Goal: Communication & Community: Answer question/provide support

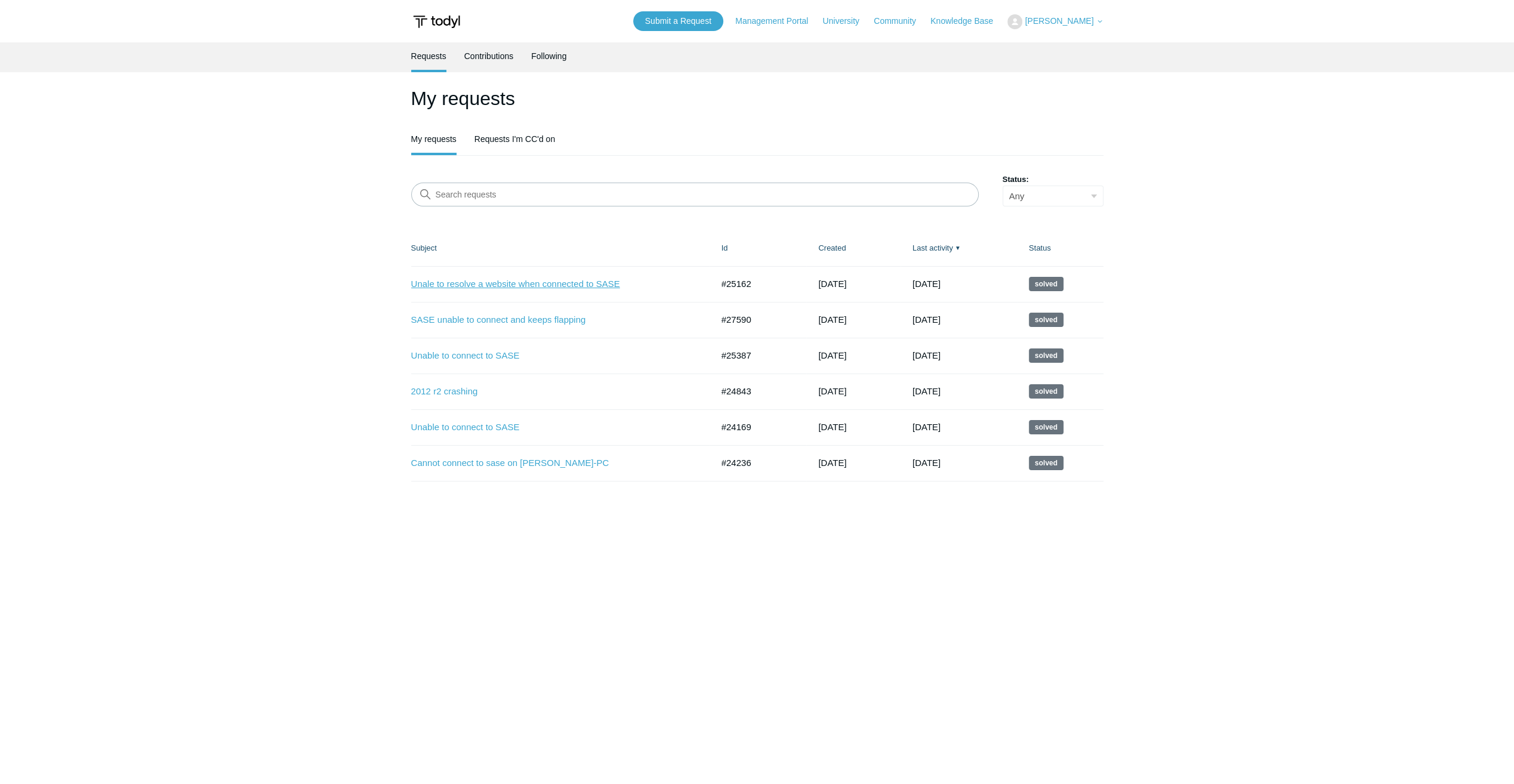
click at [473, 286] on link "Unale to resolve a website when connected to SASE" at bounding box center [553, 284] width 284 height 14
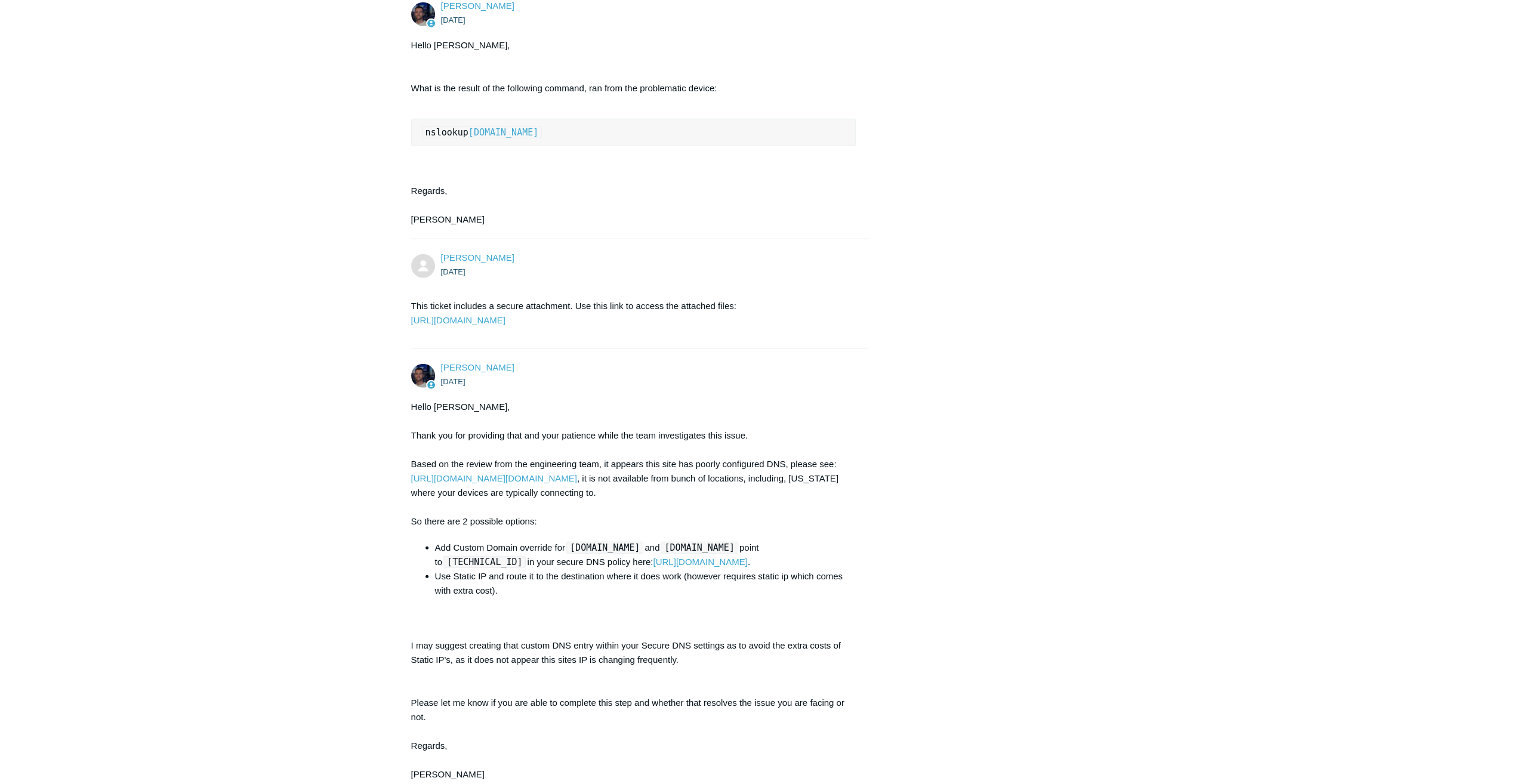
scroll to position [3139, 0]
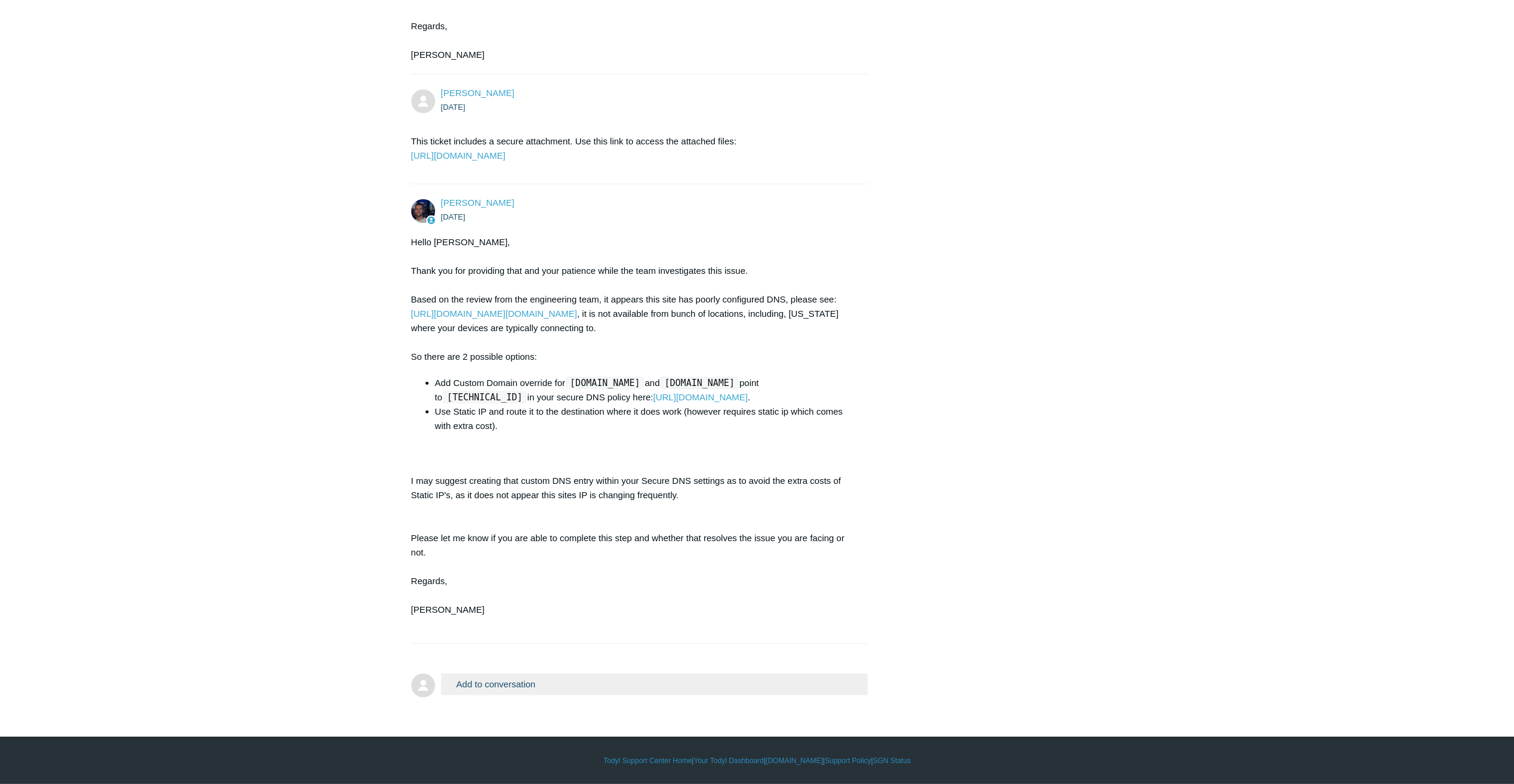
click at [684, 386] on code "[DOMAIN_NAME]" at bounding box center [699, 383] width 77 height 12
drag, startPoint x: 680, startPoint y: 385, endPoint x: 777, endPoint y: 386, distance: 97.0
click at [738, 386] on code "[DOMAIN_NAME]" at bounding box center [699, 383] width 77 height 12
drag, startPoint x: 777, startPoint y: 386, endPoint x: 771, endPoint y: 382, distance: 7.2
copy code "[DOMAIN_NAME]"
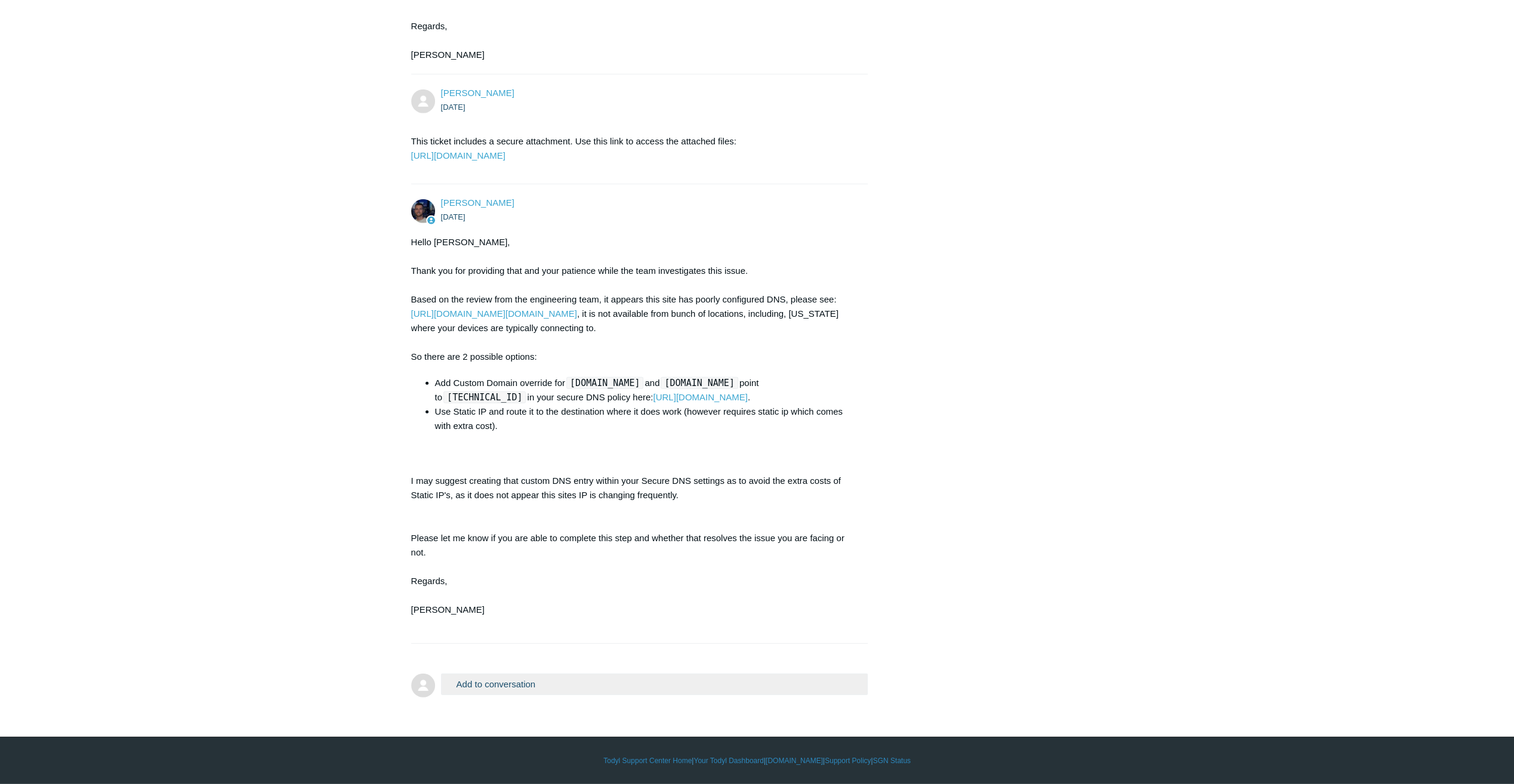
click at [575, 667] on form "Add to conversation CC Add emails Drag files here or click to add a file Submit" at bounding box center [639, 678] width 457 height 45
click at [562, 677] on button "Add to conversation" at bounding box center [654, 684] width 427 height 21
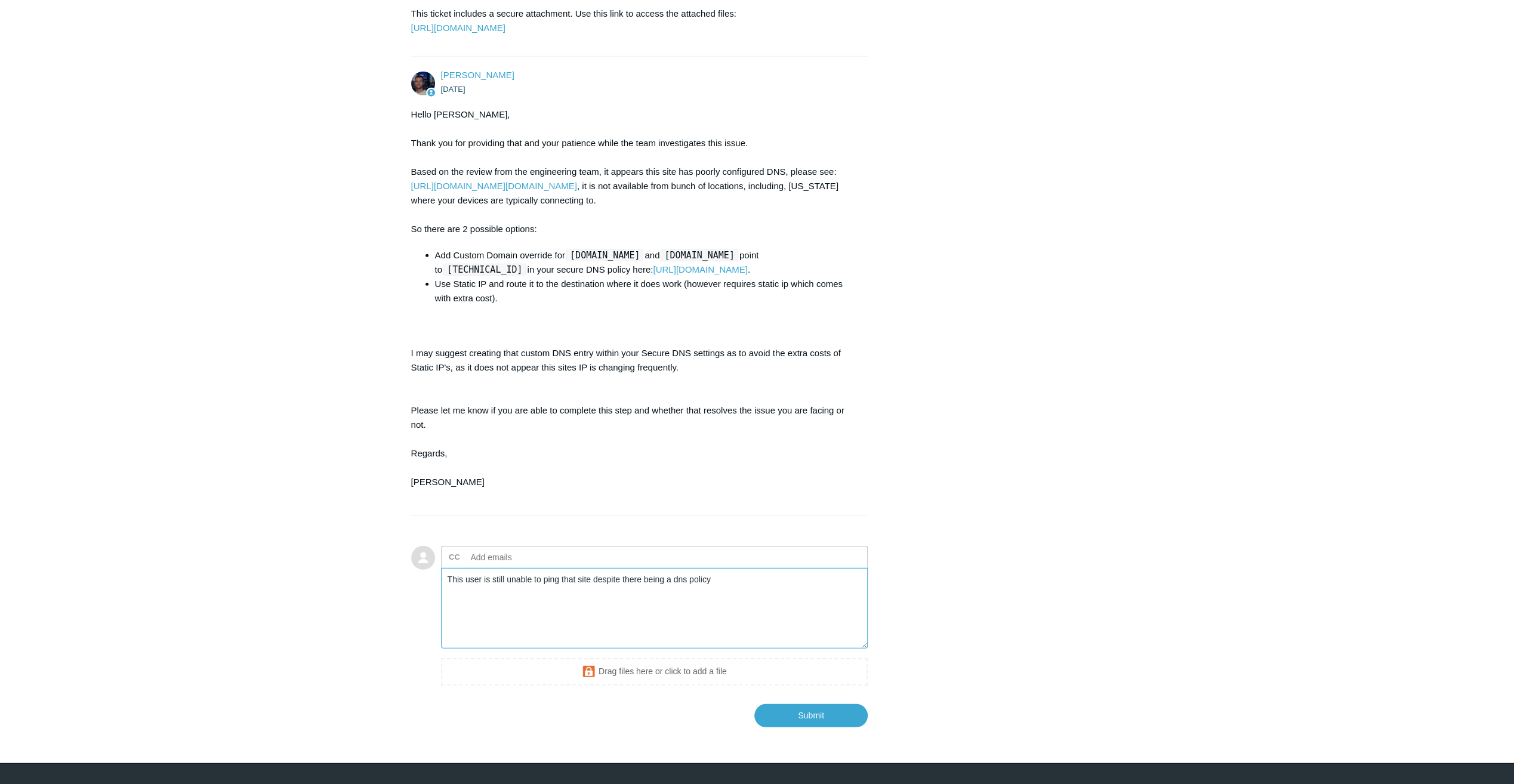
scroll to position [3293, 0]
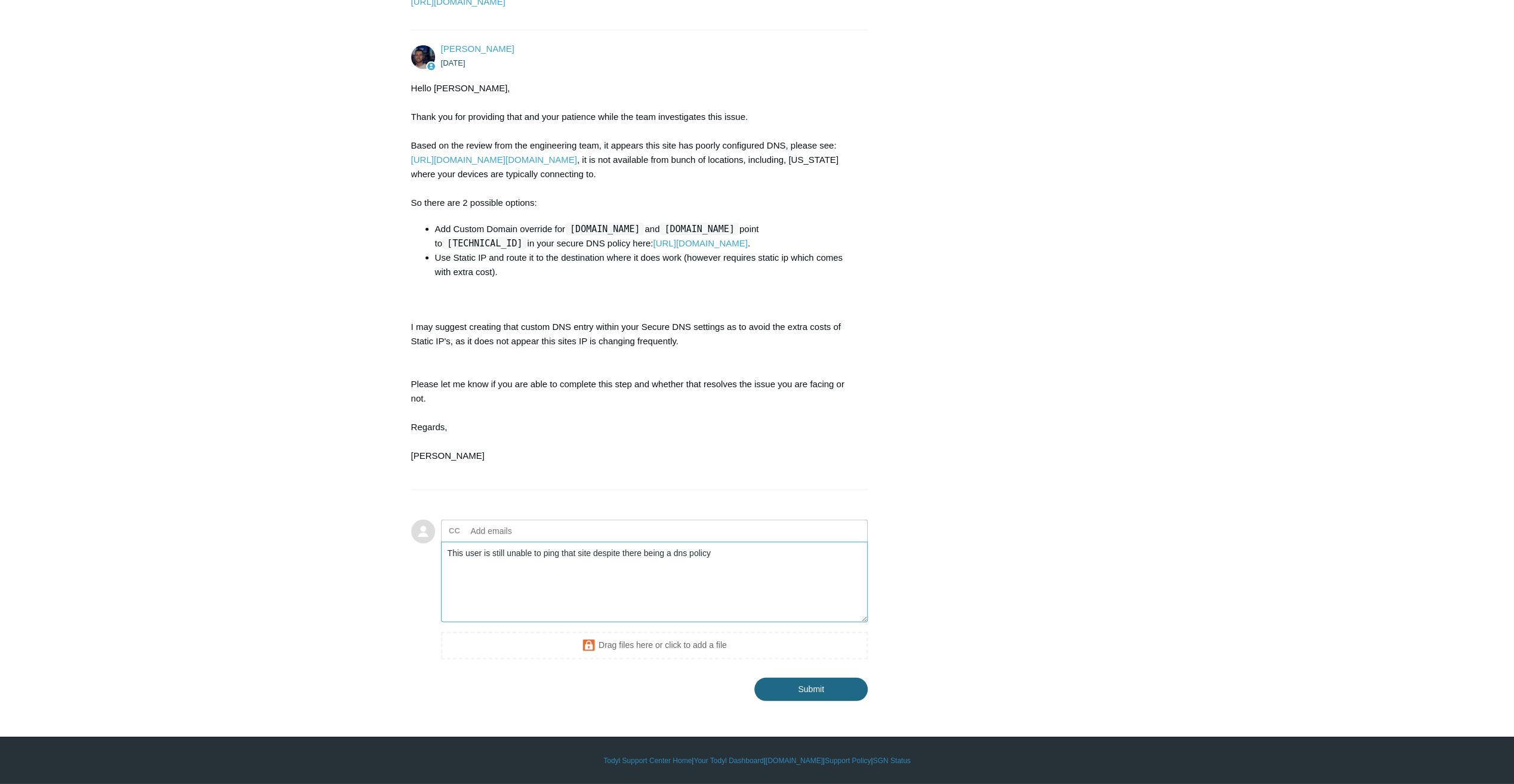
type textarea "This user is still unable to ping that site despite there being a dns policy"
click at [825, 682] on input "Submit" at bounding box center [810, 688] width 114 height 24
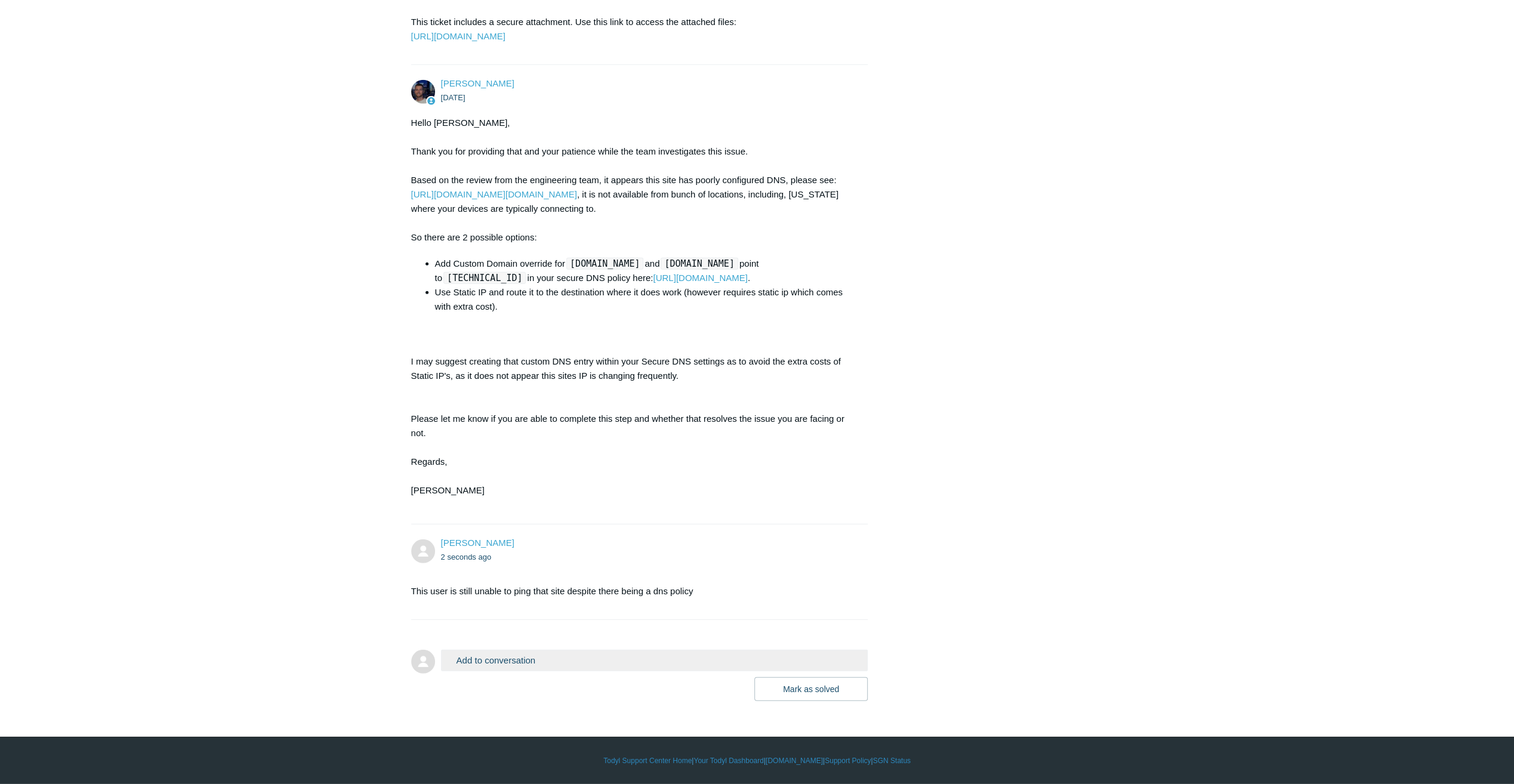
scroll to position [3257, 0]
drag, startPoint x: 537, startPoint y: 679, endPoint x: 543, endPoint y: 664, distance: 16.2
click at [537, 679] on div "Mark as solved Submit" at bounding box center [654, 689] width 427 height 24
click at [543, 664] on button "Add to conversation" at bounding box center [654, 660] width 427 height 21
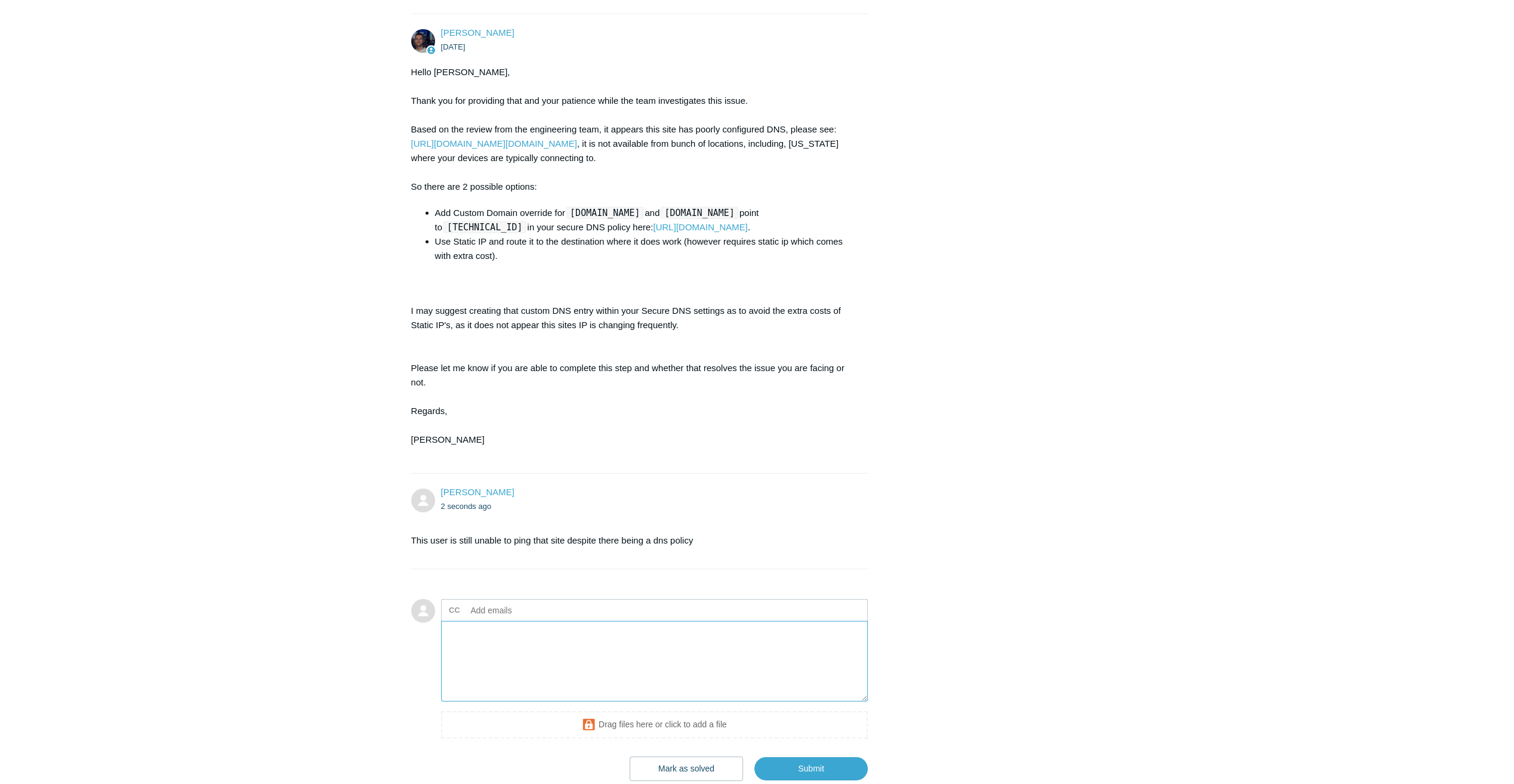
click at [543, 682] on textarea "Add your reply" at bounding box center [654, 661] width 427 height 81
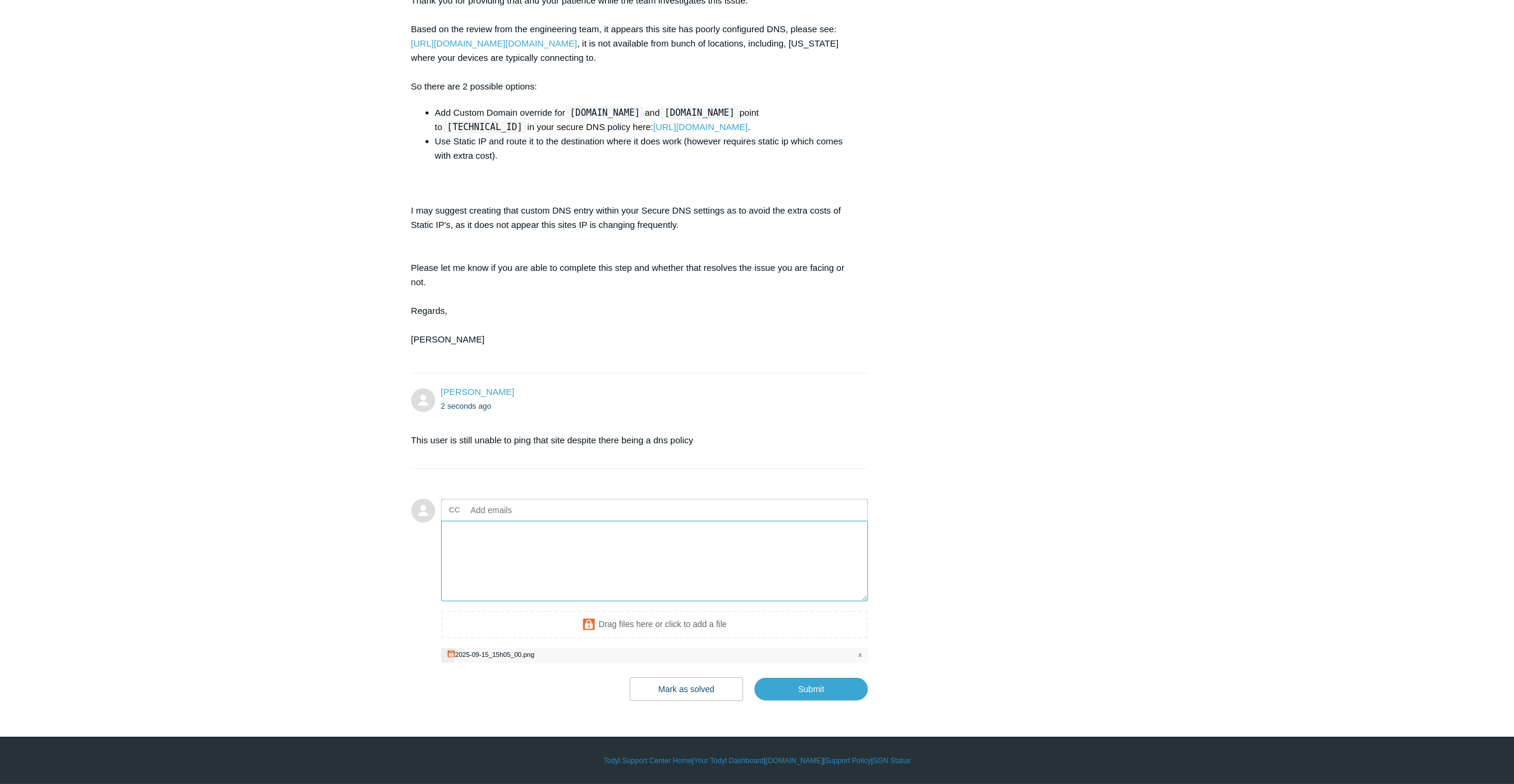
click at [574, 602] on textarea "Add your reply" at bounding box center [654, 561] width 427 height 81
type textarea "Here are the results of ping and"
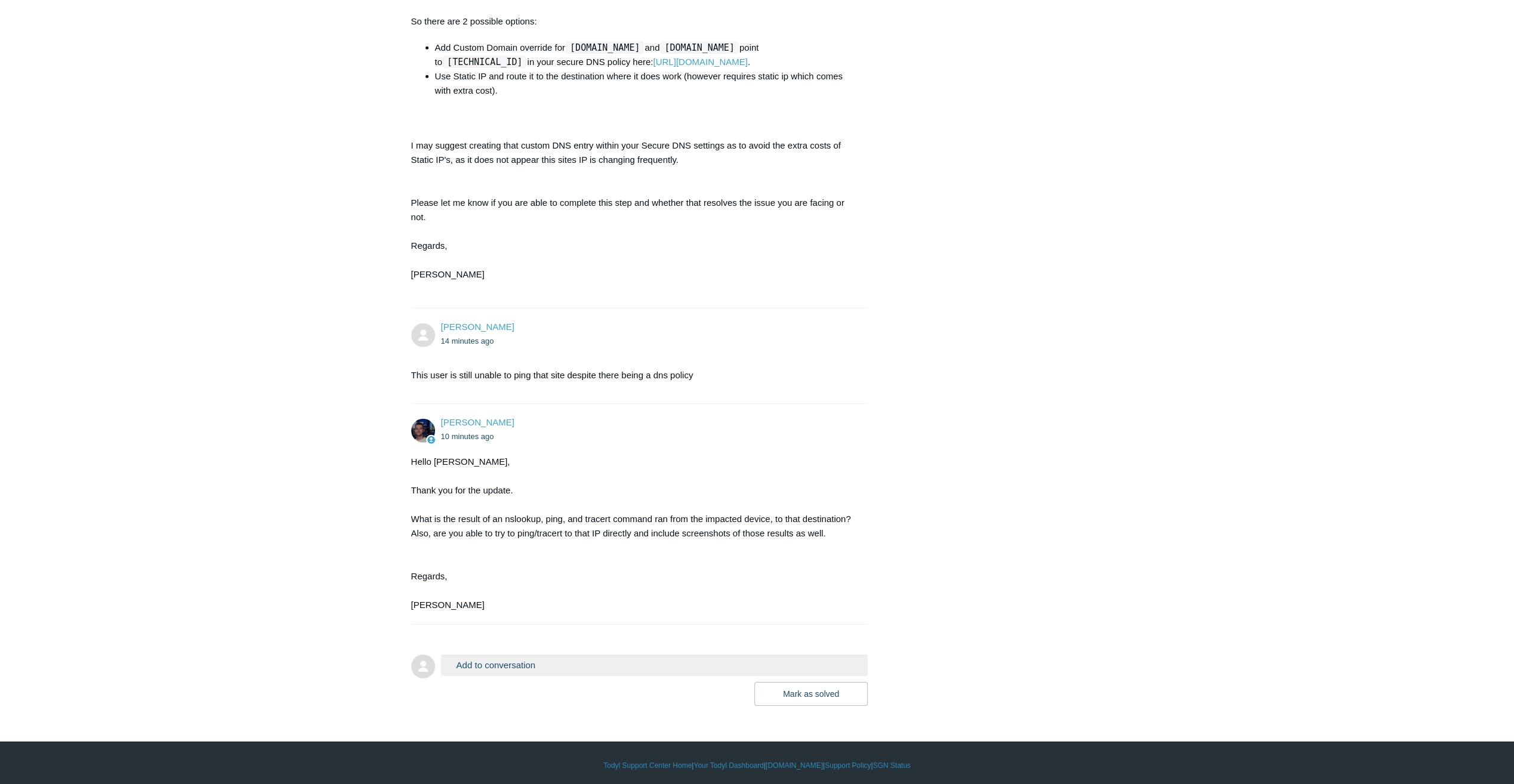
scroll to position [3478, 0]
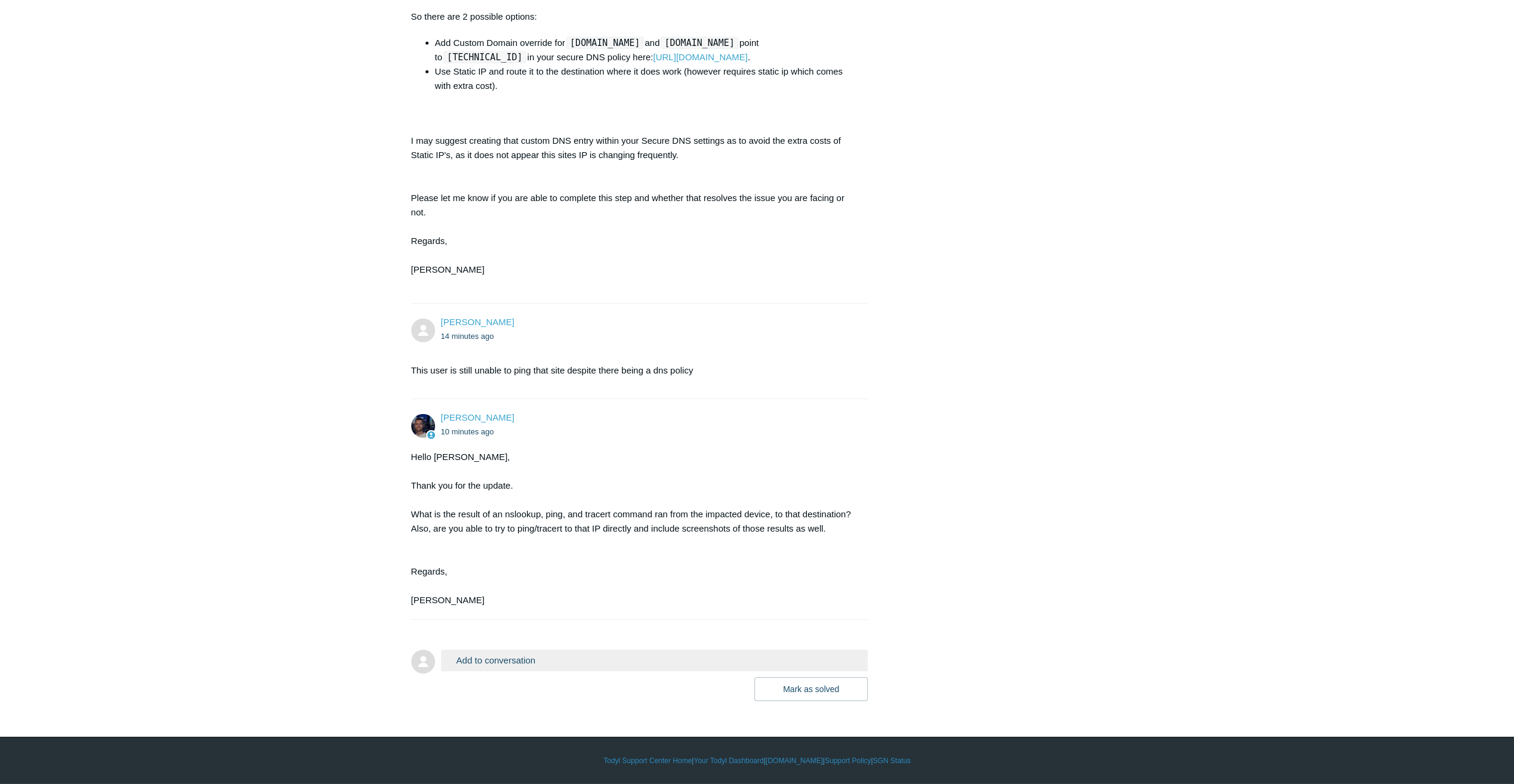
click at [490, 655] on button "Add to conversation" at bounding box center [654, 660] width 427 height 21
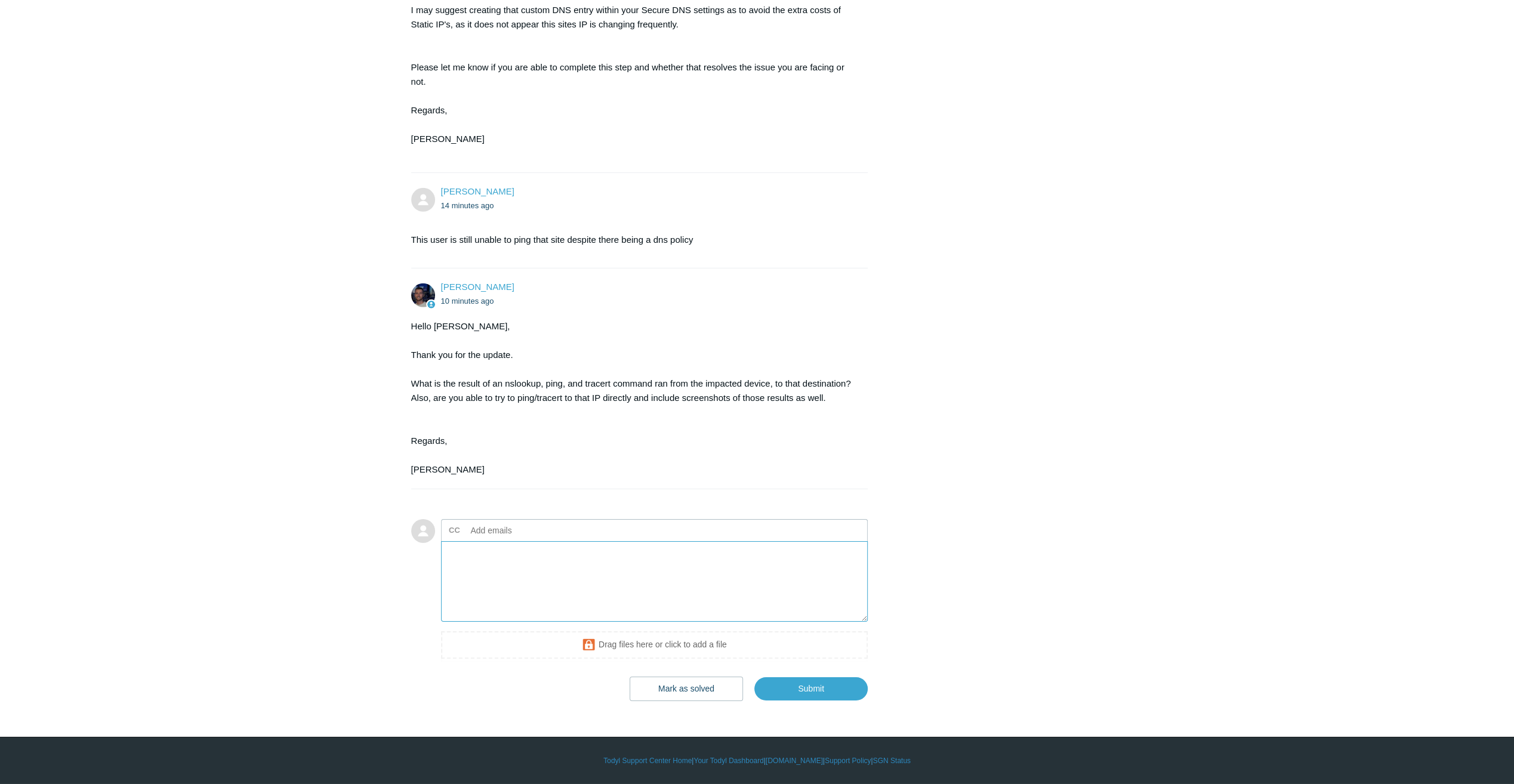
scroll to position [3609, 0]
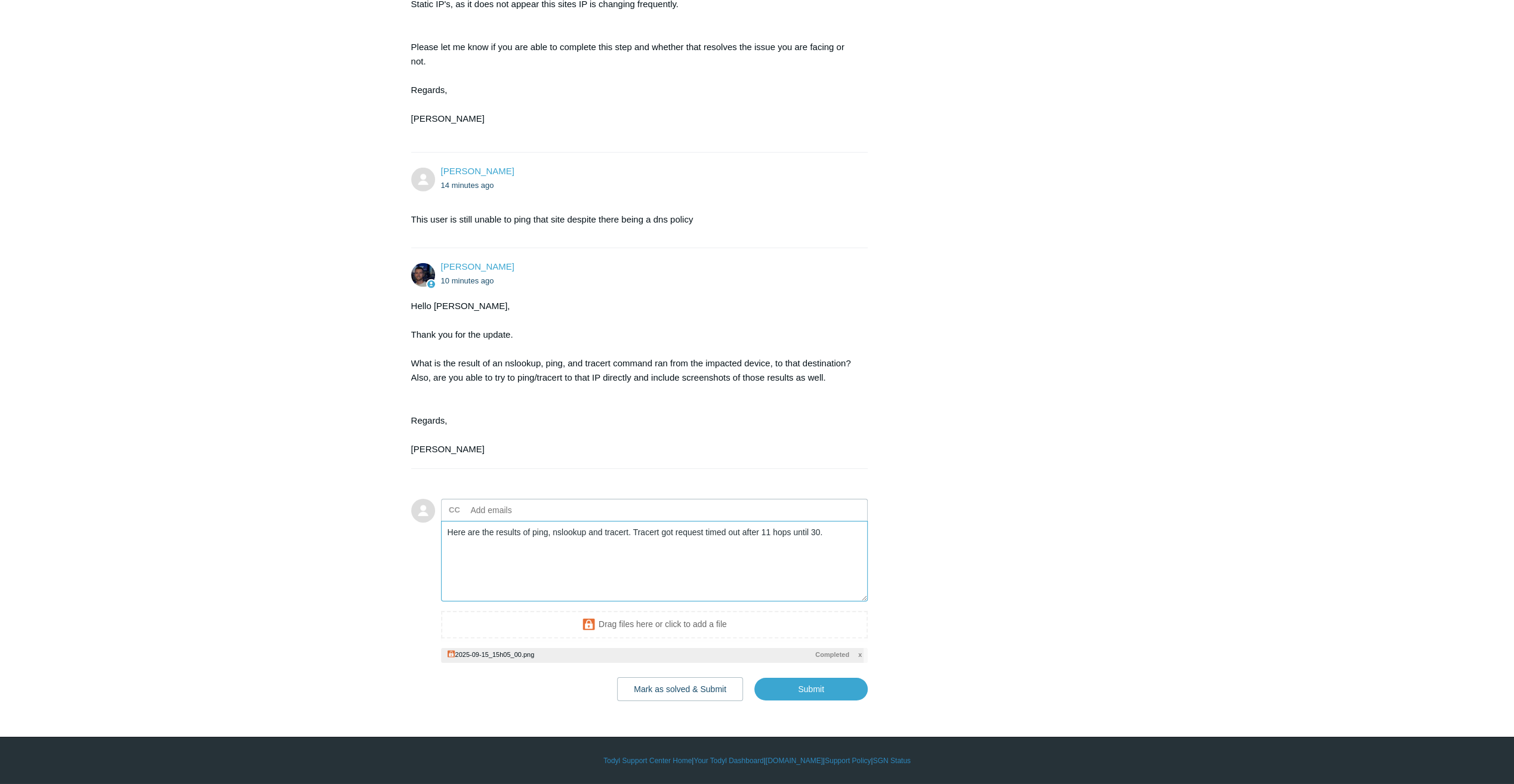
click at [840, 573] on textarea "Here are the results of ping, nslookup and tracert. Tracert got request timed o…" at bounding box center [654, 561] width 427 height 81
click at [524, 586] on textarea "Here are the results of ping, nslookup and tracert. Tracert got request timed o…" at bounding box center [654, 561] width 427 height 81
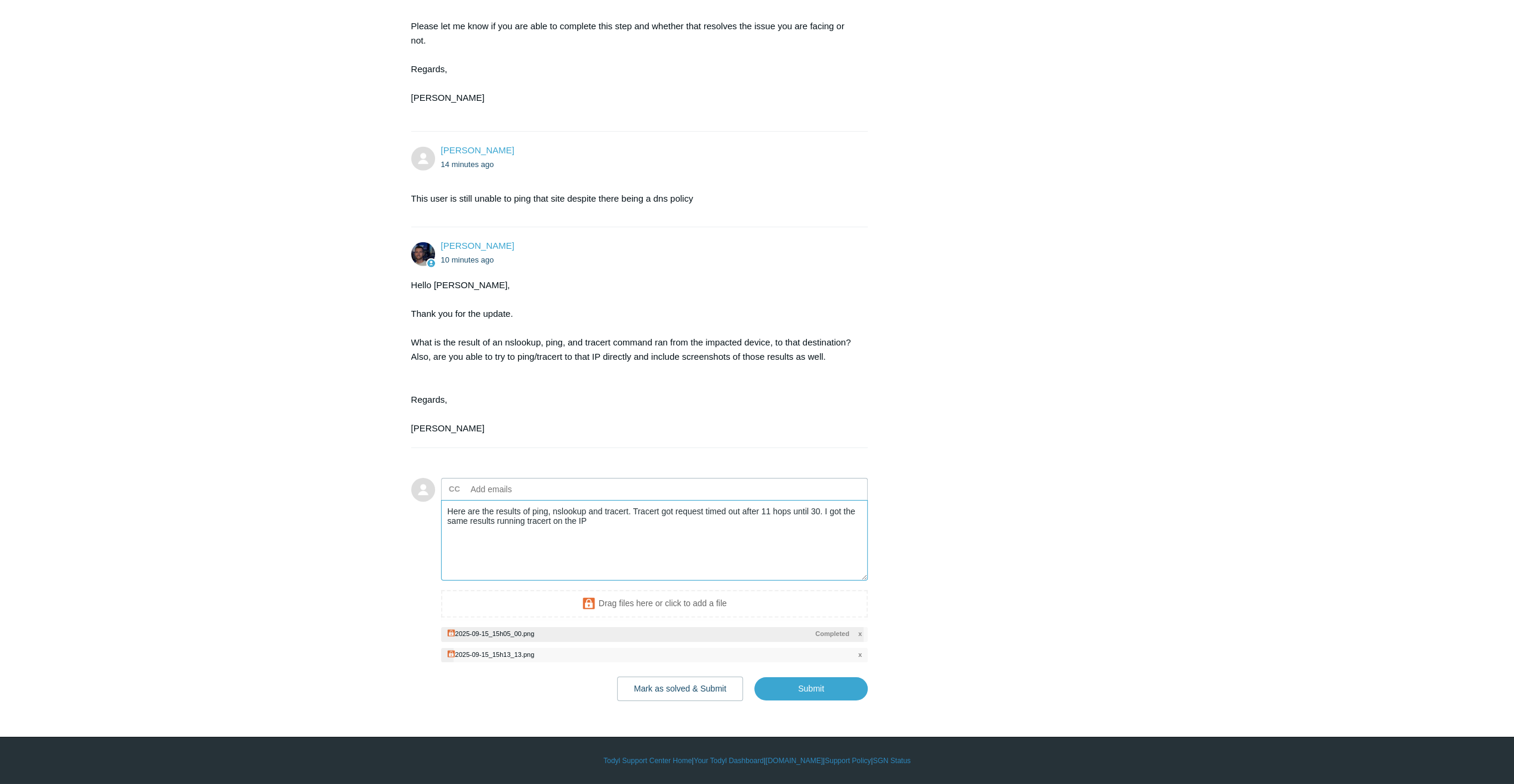
click at [685, 581] on textarea "Here are the results of ping, nslookup and tracert. Tracert got request timed o…" at bounding box center [654, 540] width 427 height 81
click at [814, 700] on input "Submit" at bounding box center [810, 688] width 114 height 24
type textarea "Here are the results of ping, nslookup and tracert. Tracert got request timed o…"
